Goal: Check status: Check status

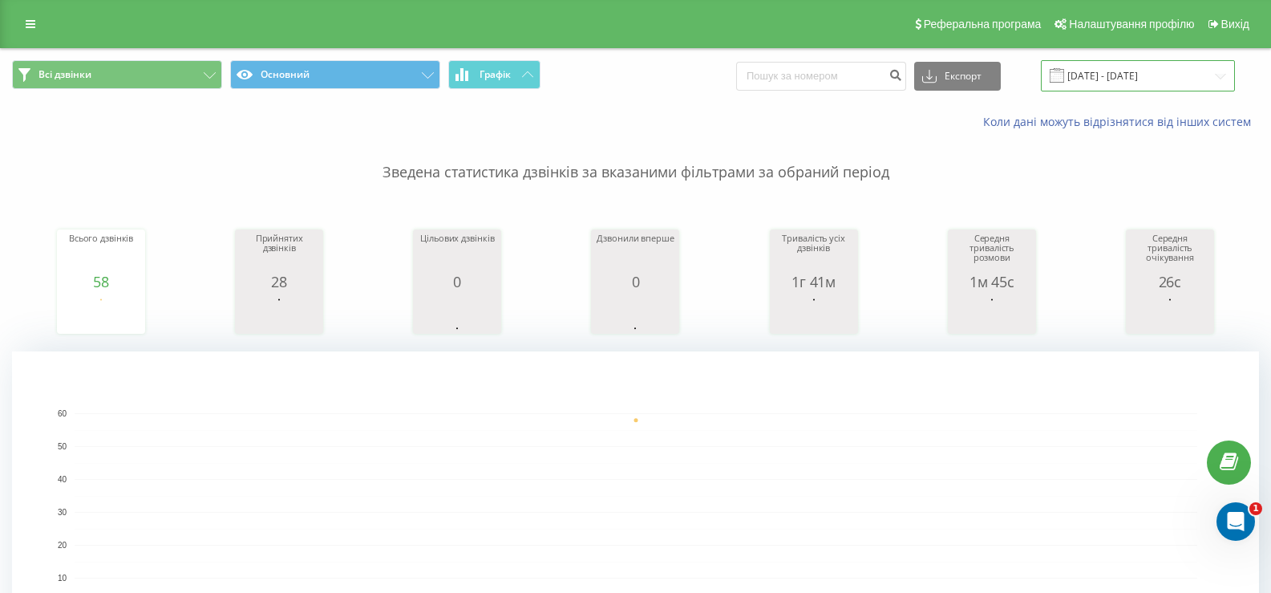
click at [1103, 69] on input "[DATE] - [DATE]" at bounding box center [1138, 75] width 194 height 31
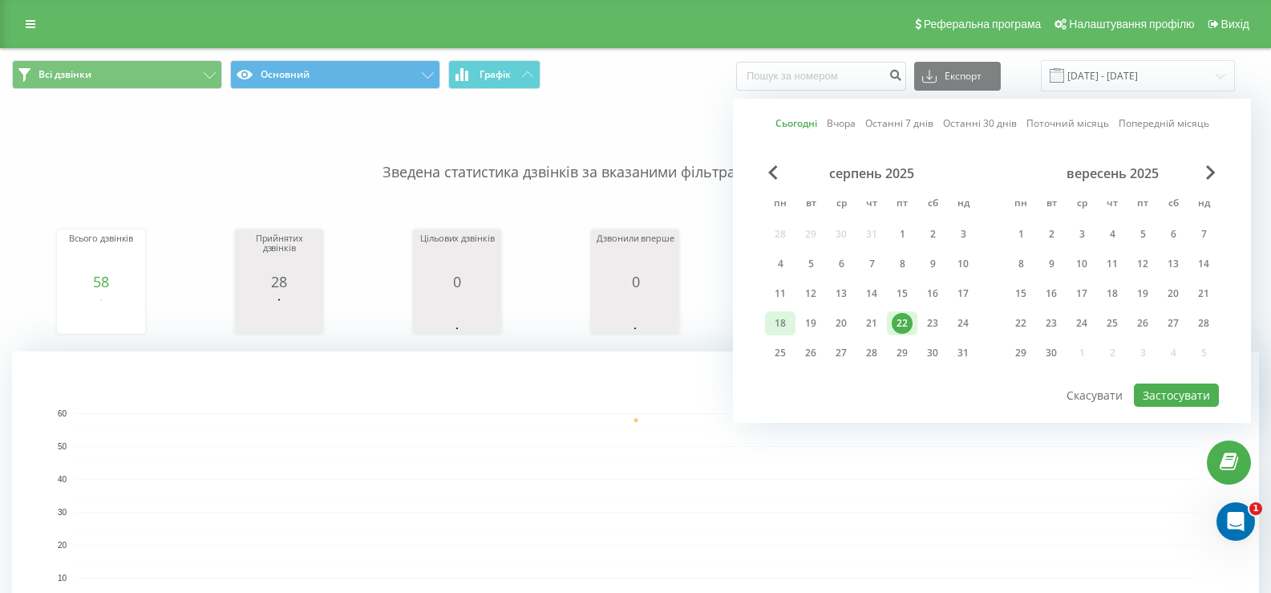
click at [789, 317] on div "18" at bounding box center [780, 323] width 21 height 21
click at [903, 324] on div "22" at bounding box center [902, 323] width 21 height 21
drag, startPoint x: 1128, startPoint y: 373, endPoint x: 1163, endPoint y: 383, distance: 36.8
click at [1130, 374] on div "серпень 2025 пн вт ср чт пт сб нд 28 29 30 31 1 2 3 4 5 6 7 8 9 10 11 12 13 14 …" at bounding box center [992, 273] width 454 height 216
click at [1166, 384] on button "Застосувати" at bounding box center [1176, 394] width 85 height 23
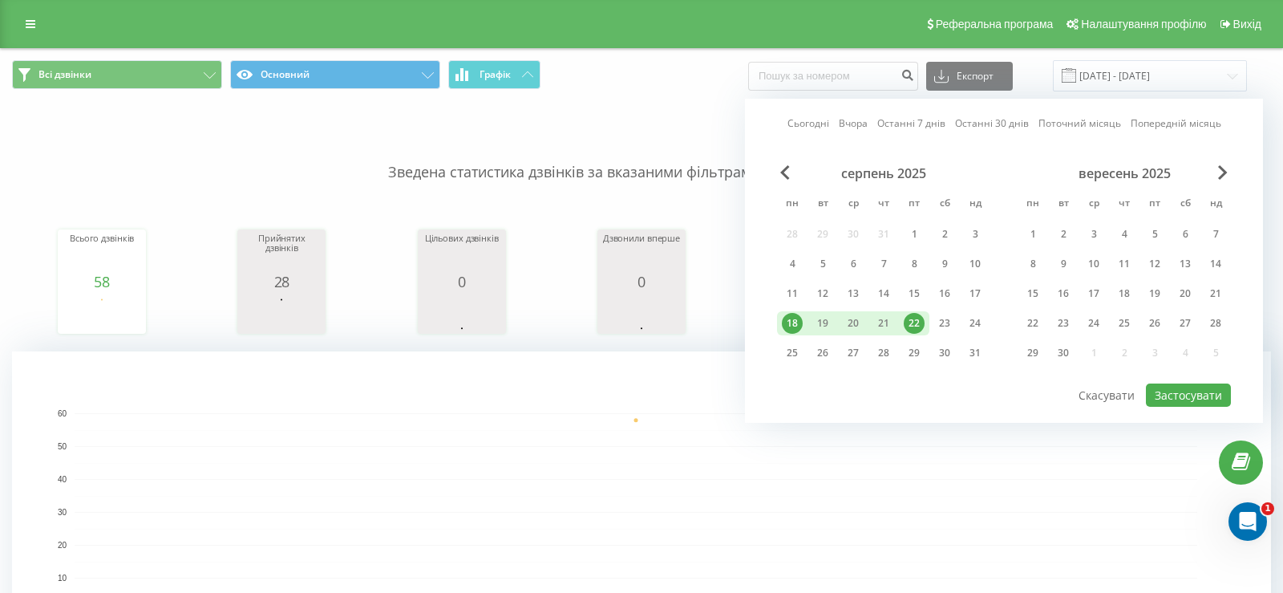
type input "[DATE] - [DATE]"
